Goal: Transaction & Acquisition: Obtain resource

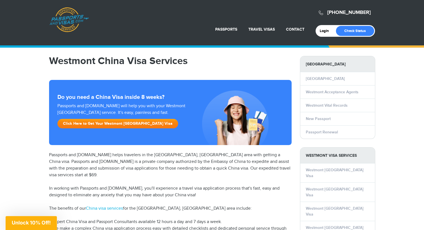
click at [125, 123] on link "Click Here to Get Your Westmont China Visa" at bounding box center [117, 123] width 121 height 9
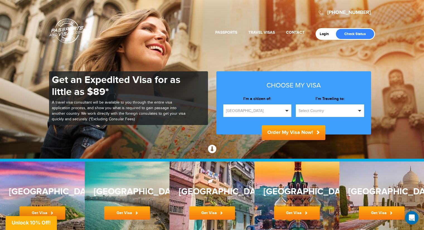
click at [358, 110] on span "button" at bounding box center [359, 111] width 3 height 2
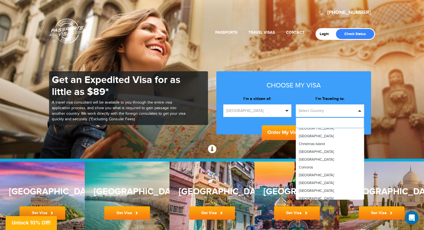
scroll to position [307, 0]
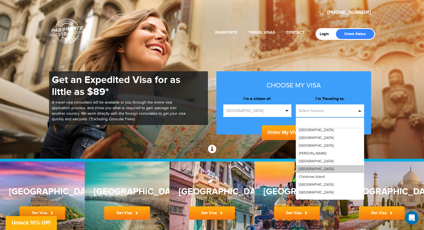
click at [308, 168] on link "[GEOGRAPHIC_DATA]" at bounding box center [330, 169] width 68 height 8
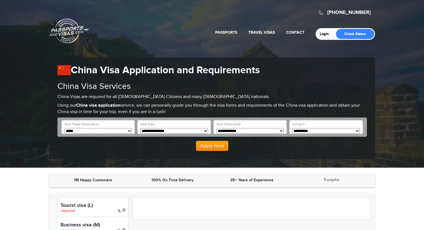
drag, startPoint x: 0, startPoint y: 0, endPoint x: 293, endPoint y: 131, distance: 321.2
click at [293, 131] on select "**********" at bounding box center [326, 131] width 68 height 6
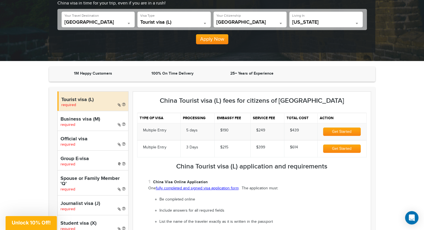
scroll to position [111, 0]
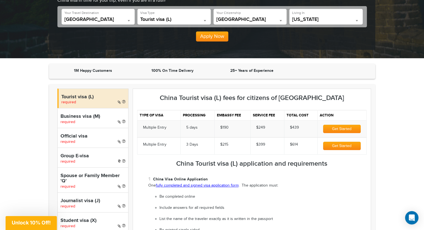
click at [178, 187] on link "fully completed and signed visa application form" at bounding box center [197, 185] width 83 height 4
